Goal: Information Seeking & Learning: Check status

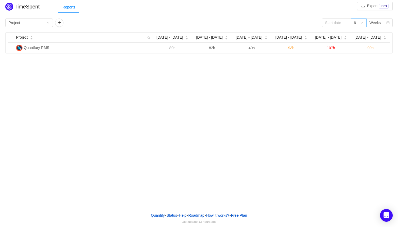
click at [356, 24] on div "6" at bounding box center [357, 23] width 6 height 8
click at [240, 13] on div "Reports" at bounding box center [228, 7] width 340 height 12
click at [50, 21] on div "Group by Project" at bounding box center [29, 23] width 48 height 8
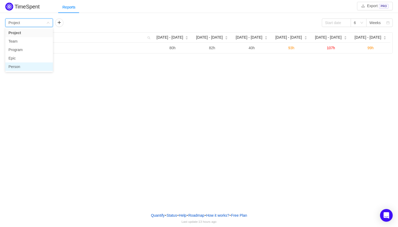
click at [31, 69] on li "Person" at bounding box center [29, 66] width 48 height 8
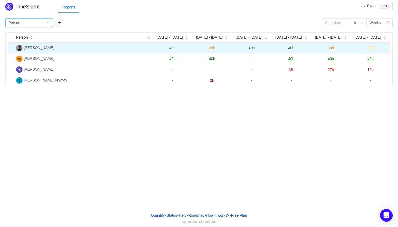
click at [46, 46] on span "[PERSON_NAME]" at bounding box center [39, 48] width 30 height 4
click at [20, 46] on img at bounding box center [19, 48] width 6 height 6
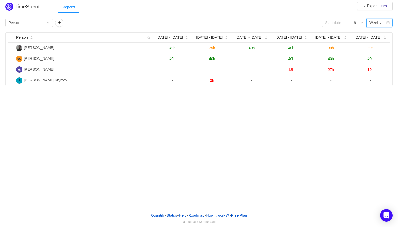
click at [374, 25] on div "Weeks" at bounding box center [375, 23] width 11 height 8
click at [378, 40] on li "Months" at bounding box center [379, 41] width 26 height 8
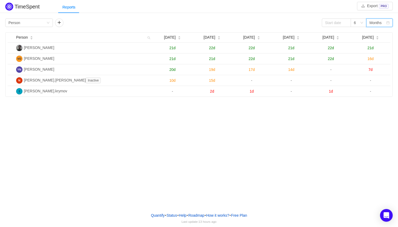
click at [376, 24] on div "Months" at bounding box center [376, 23] width 12 height 8
click at [376, 33] on li "Weeks" at bounding box center [379, 33] width 26 height 8
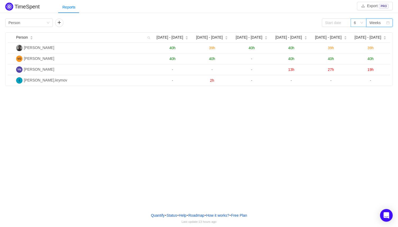
click at [359, 24] on div "6" at bounding box center [357, 23] width 6 height 8
click at [357, 32] on li "3" at bounding box center [359, 33] width 16 height 8
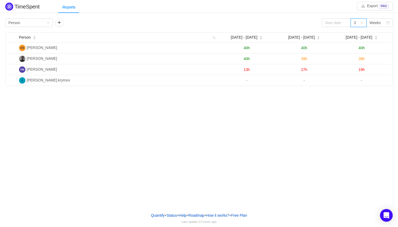
click at [356, 22] on div "3" at bounding box center [357, 23] width 6 height 8
click at [359, 24] on div "3" at bounding box center [357, 23] width 6 height 8
click at [358, 22] on div "3" at bounding box center [357, 23] width 6 height 8
click at [358, 39] on li "6" at bounding box center [359, 41] width 16 height 8
